Goal: Transaction & Acquisition: Purchase product/service

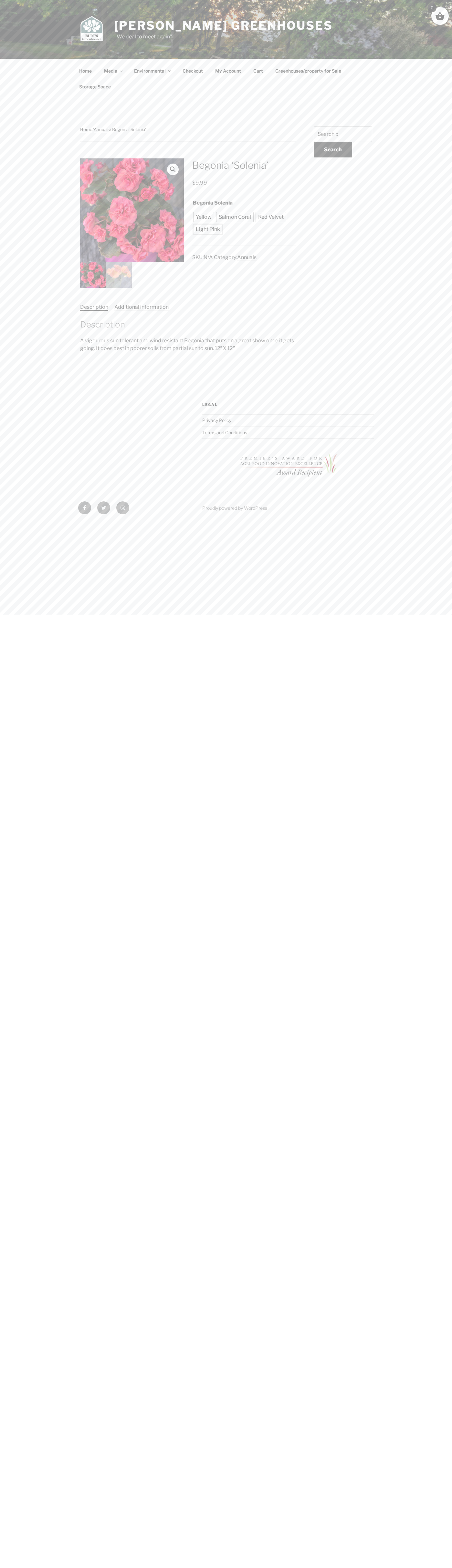
click at [208, 229] on span "Light Pink" at bounding box center [208, 229] width 27 height 8
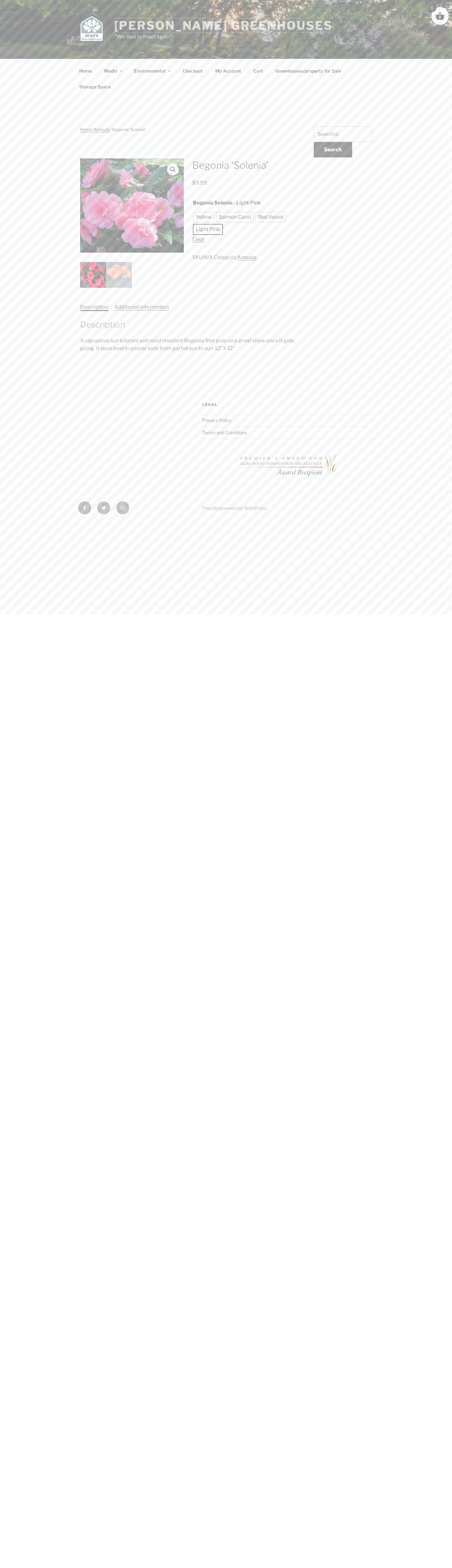
click at [160, 28] on link "[PERSON_NAME] Greenhouses" at bounding box center [224, 25] width 218 height 14
click at [448, 523] on html "Skip to content Burt's Greenhouses "We deal to meet again" Menu Home Media Expa…" at bounding box center [226, 262] width 452 height 523
click at [341, 523] on html "Skip to content Burt's Greenhouses "We deal to meet again" Menu Home Media Expa…" at bounding box center [226, 262] width 452 height 523
click at [2, 523] on html "Skip to content Burt's Greenhouses "We deal to meet again" Menu Home Media Expa…" at bounding box center [226, 262] width 452 height 523
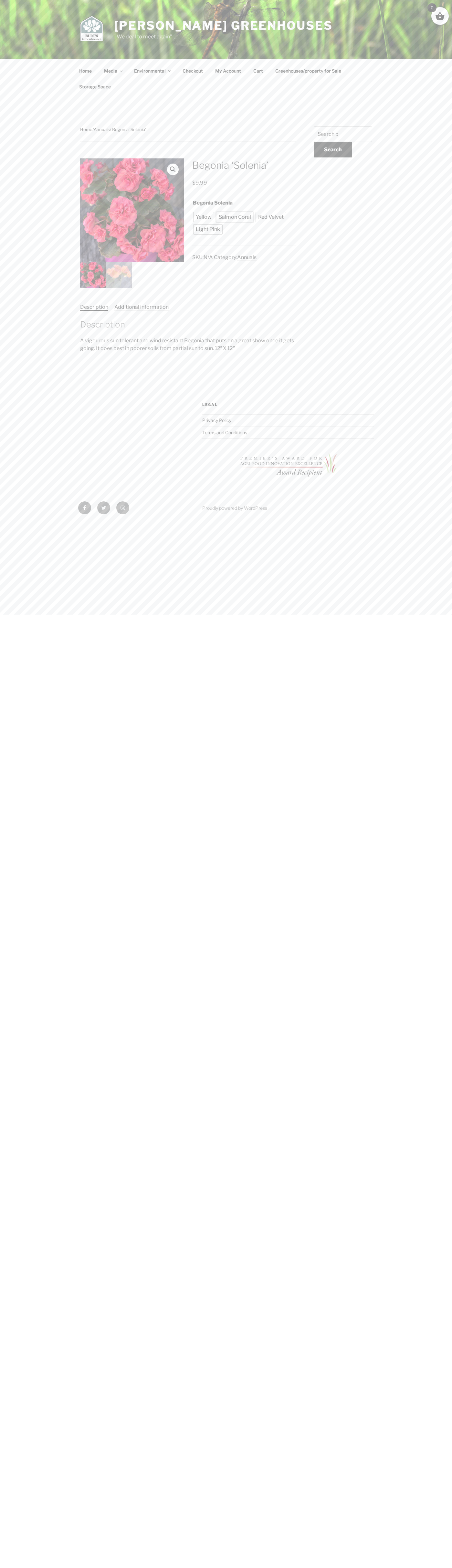
click at [235, 217] on span "Salmon Coral" at bounding box center [235, 217] width 35 height 8
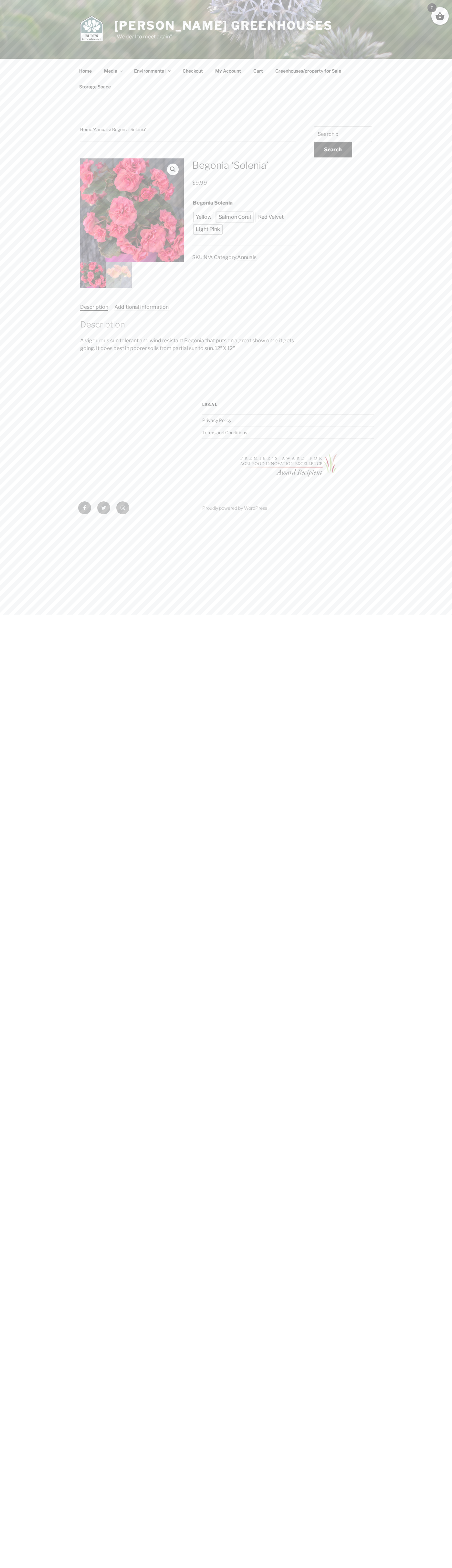
click at [235, 217] on span "Salmon Coral" at bounding box center [235, 217] width 35 height 8
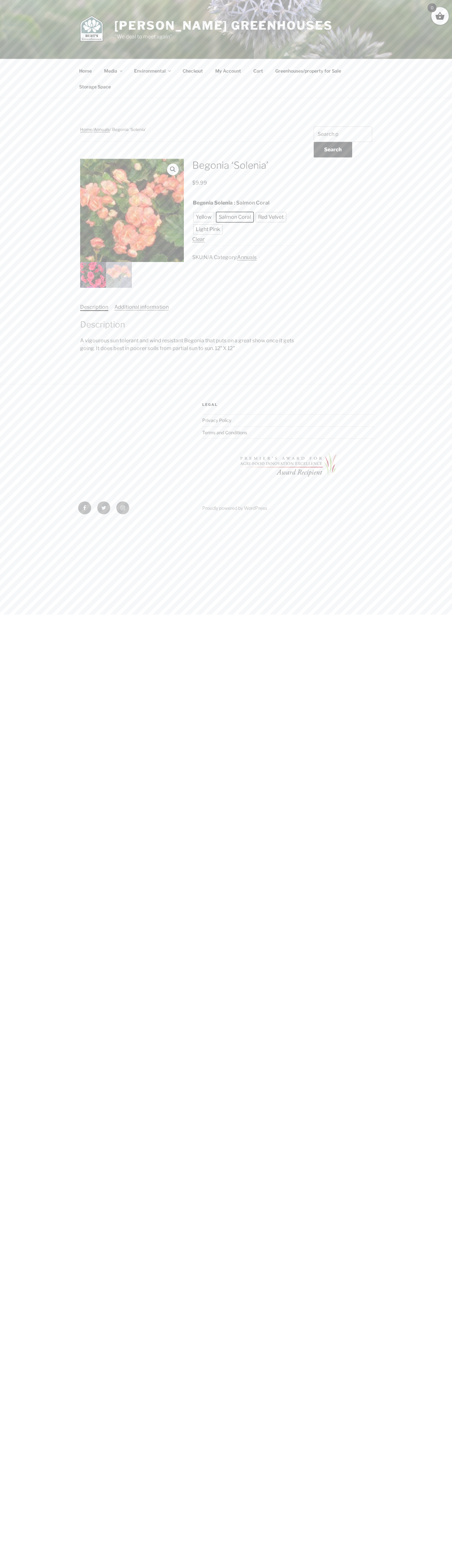
click at [412, 4] on div "Burt's Greenhouses "We deal to meet again"" at bounding box center [226, 29] width 452 height 59
click at [432, 379] on div "Home / Annuals / Begonia ‘Solenia’ Begonia ‘Solenia’ $ 9.99 Begonia Solenia : S…" at bounding box center [226, 310] width 452 height 425
click at [345, 523] on html "Skip to content Burt's Greenhouses "We deal to meet again" Menu Home Media Expa…" at bounding box center [226, 262] width 452 height 523
click at [13, 523] on html "Skip to content Burt's Greenhouses "We deal to meet again" Menu Home Media Expa…" at bounding box center [226, 262] width 452 height 523
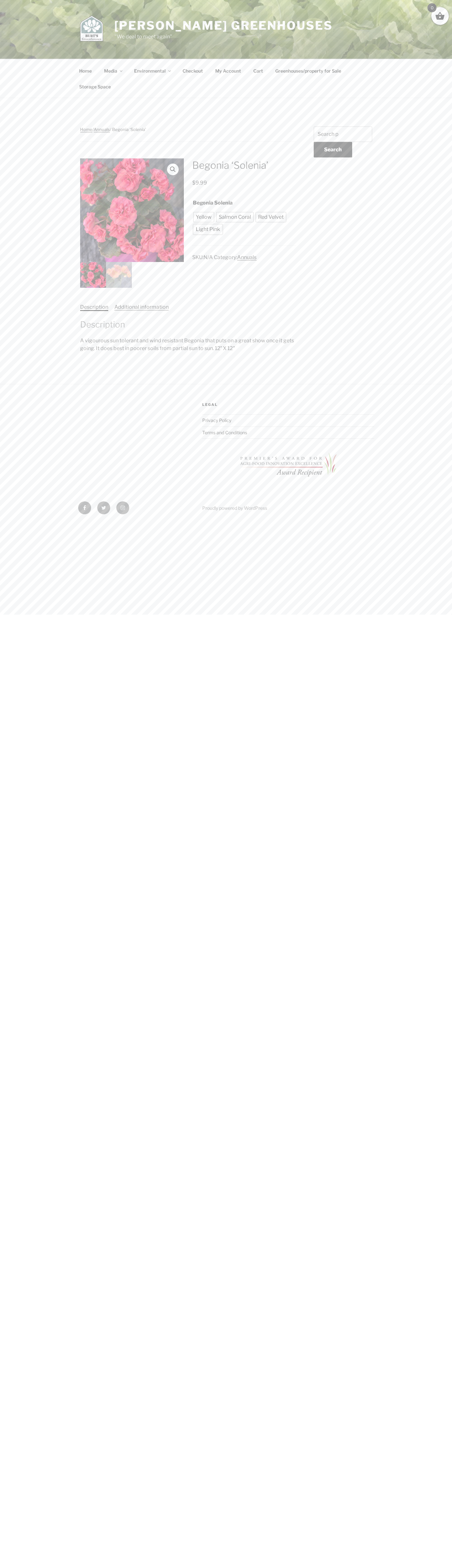
click at [208, 229] on span "Light Pink" at bounding box center [208, 229] width 27 height 8
